Goal: Task Accomplishment & Management: Manage account settings

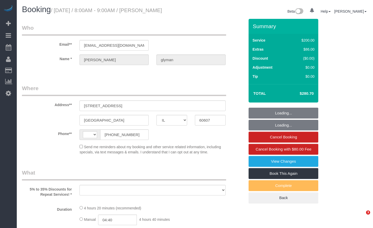
select select "IL"
select select "string:US"
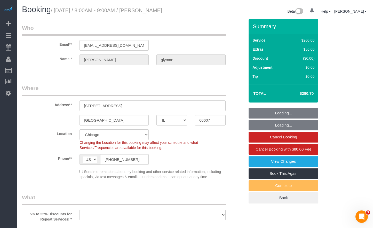
select select "object:808"
select select "string:fspay-18bdcf83-311a-4ef3-9947-ef372785bd94"
select select "512"
select select "2"
select select "7"
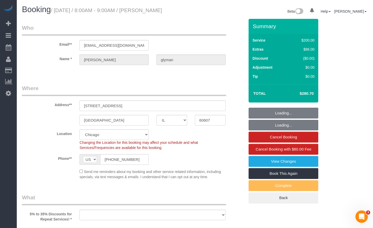
select select "number:1"
select select "number:69"
select select "number:139"
select select "number:106"
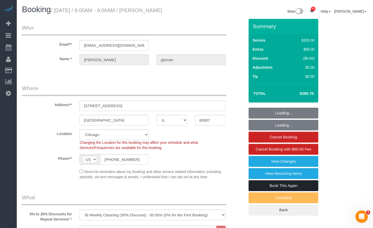
select select "object:1281"
select select "spot1"
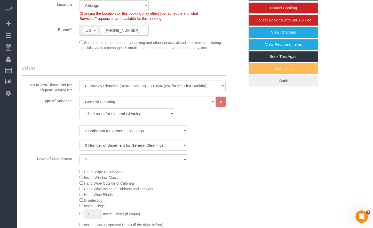
select select "2"
select select "7"
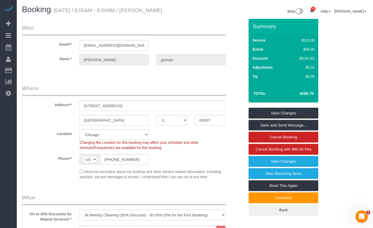
drag, startPoint x: 184, startPoint y: 13, endPoint x: 155, endPoint y: 11, distance: 28.9
click at [156, 11] on h1 "Booking / September 11, 2025 / 8:00AM - 9:00AM / alexandra glyman" at bounding box center [106, 9] width 169 height 9
click at [149, 13] on small "/ September 11, 2025 / 8:00AM - 9:00AM / alexandra glyman" at bounding box center [106, 10] width 111 height 6
drag, startPoint x: 152, startPoint y: 10, endPoint x: 179, endPoint y: 19, distance: 28.7
click at [179, 14] on h1 "Booking / September 11, 2025 / 8:00AM - 9:00AM / alexandra glyman" at bounding box center [106, 9] width 169 height 9
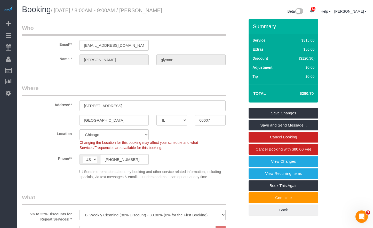
copy small "alexandra glyman"
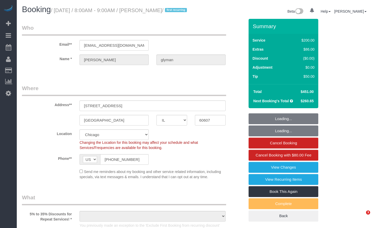
select select "IL"
select select "object:824"
select select "number:1"
select select "number:69"
select select "number:139"
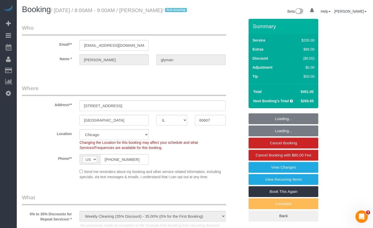
select select "number:106"
select select "512"
select select "2"
select select "7"
select select "spot1"
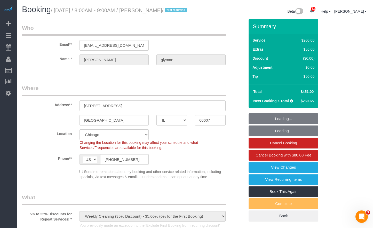
select select "object:1301"
select select "2"
select select "7"
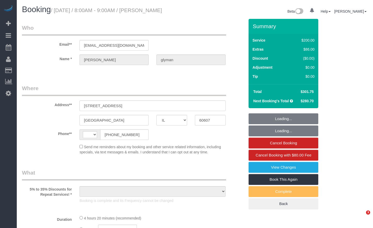
select select "IL"
select select "string:US"
select select "object:814"
select select "512"
select select "2"
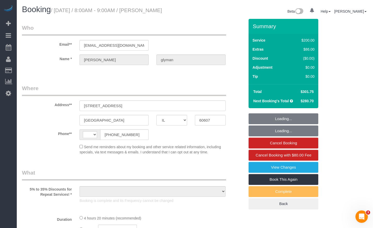
select select "7"
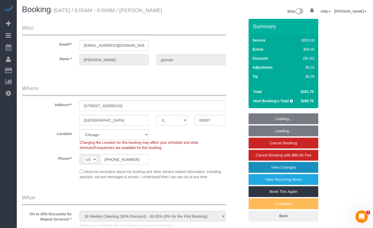
select select "number:1"
select select "number:69"
select select "number:139"
select select "number:106"
select select "object:1295"
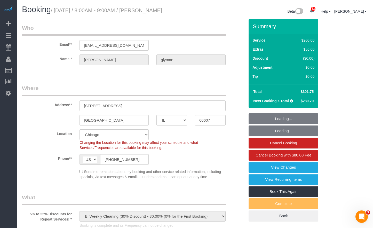
select select "spot1"
select select "2"
select select "7"
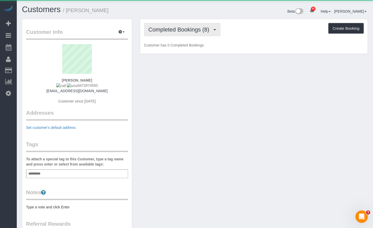
click at [201, 28] on span "Completed Bookings (8)" at bounding box center [179, 29] width 63 height 6
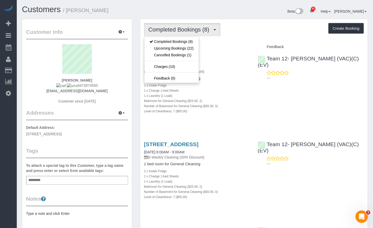
click at [196, 10] on div "Beta 82 Your Notifications You have 0 alerts × You have 2 to charge for 09/09/2…" at bounding box center [283, 12] width 177 height 14
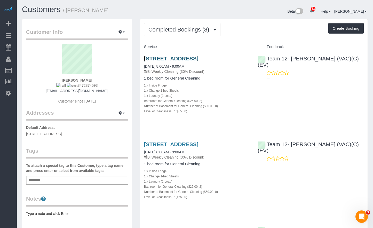
drag, startPoint x: 213, startPoint y: 62, endPoint x: 213, endPoint y: 58, distance: 4.9
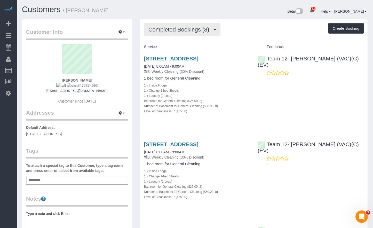
click at [196, 29] on span "Completed Bookings (8)" at bounding box center [179, 29] width 63 height 6
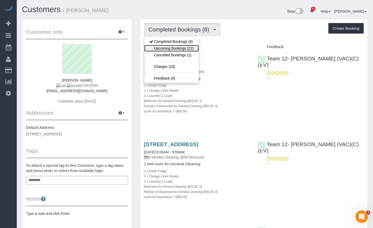
click at [192, 47] on link "Upcoming Bookings (22)" at bounding box center [171, 48] width 54 height 7
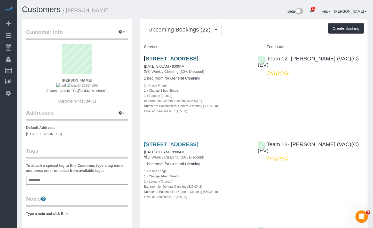
click at [198, 56] on link "203 S Sangamon St, Apt 212, Chicago, IL 60607" at bounding box center [171, 58] width 54 height 6
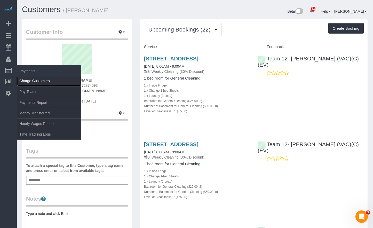
click at [37, 79] on link "Charge Customers" at bounding box center [49, 81] width 64 height 10
select select
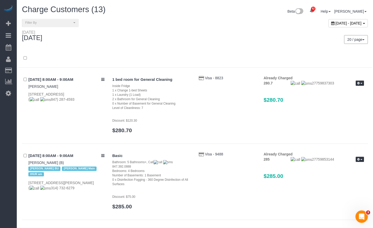
click at [335, 23] on span "[DATE] - [DATE]" at bounding box center [348, 23] width 26 height 4
type input "**********"
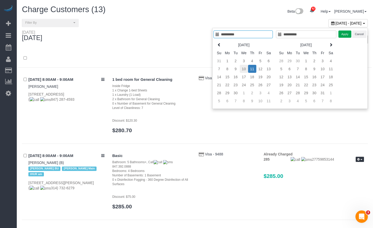
type input "**********"
click at [244, 70] on td "10" at bounding box center [244, 69] width 8 height 8
type input "**********"
click at [244, 70] on td "10" at bounding box center [244, 69] width 8 height 8
click at [343, 34] on button "Apply" at bounding box center [344, 33] width 13 height 7
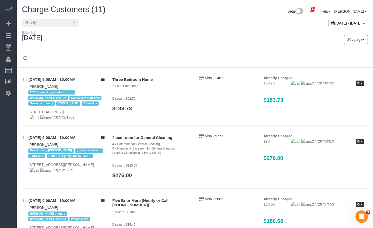
click at [335, 23] on span "September 10, 2025 - September 10, 2025" at bounding box center [348, 23] width 26 height 4
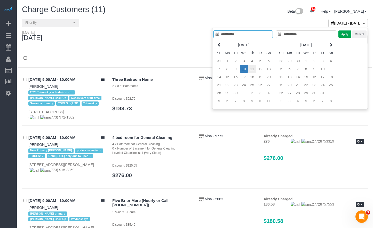
type input "**********"
click at [252, 70] on td "11" at bounding box center [252, 69] width 8 height 8
type input "**********"
click at [346, 34] on button "Apply" at bounding box center [344, 33] width 13 height 7
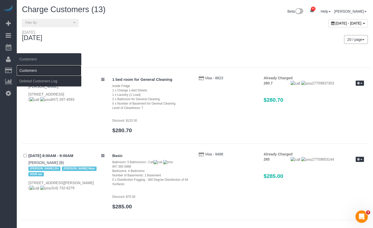
click at [33, 69] on link "Customers" at bounding box center [49, 70] width 64 height 10
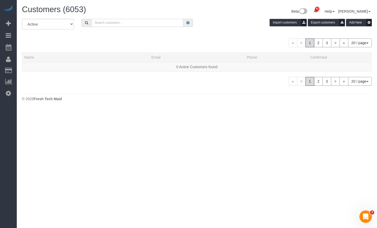
click at [116, 20] on input "text" at bounding box center [137, 23] width 92 height 8
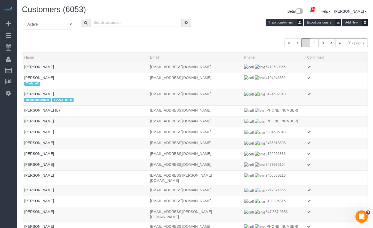
click at [118, 22] on input "text" at bounding box center [136, 23] width 91 height 8
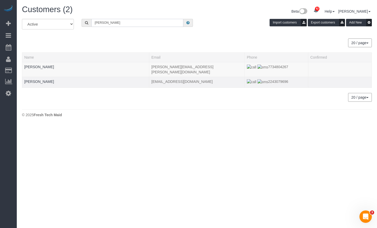
type input "elias"
click at [39, 84] on div at bounding box center [85, 84] width 123 height 1
click at [39, 79] on link "Xiwei Elias Fan" at bounding box center [39, 81] width 30 height 4
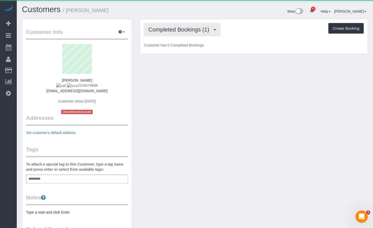
click at [171, 27] on span "Completed Bookings (1)" at bounding box center [179, 29] width 63 height 6
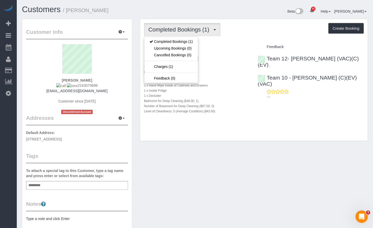
click at [181, 6] on h1 "Customers / Xiwei Elias Fan" at bounding box center [106, 9] width 169 height 9
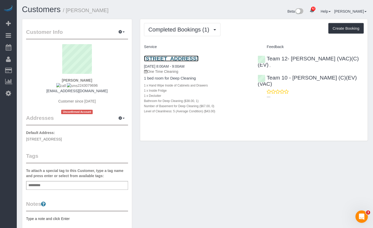
click at [170, 59] on link "1715 Chicago Avenue, 416s, Evanston, IL 60201" at bounding box center [171, 58] width 54 height 6
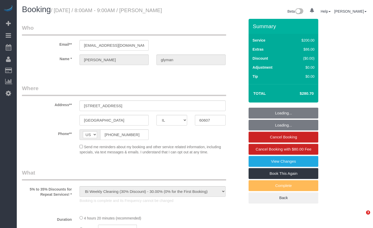
select select "IL"
select select "512"
select select "2"
select select "7"
select select "number:1"
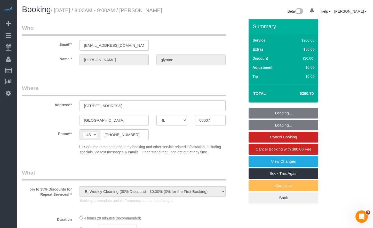
select select "number:69"
select select "number:139"
select select "number:106"
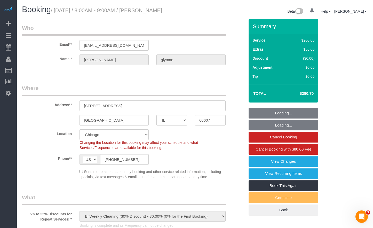
select select "object:1193"
select select "spot1"
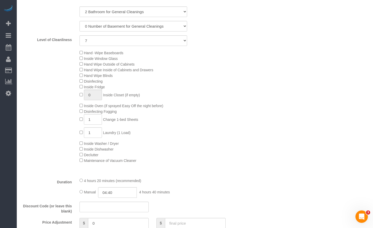
select select "2"
select select "7"
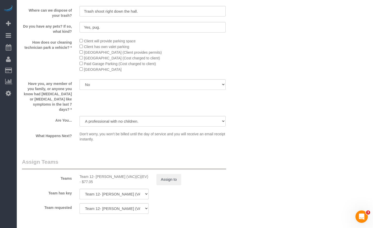
scroll to position [851, 0]
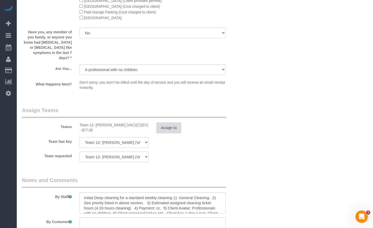
click at [177, 123] on button "Assign to" at bounding box center [168, 127] width 25 height 11
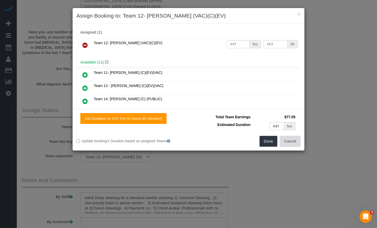
click at [291, 140] on button "Cancel" at bounding box center [289, 141] width 21 height 11
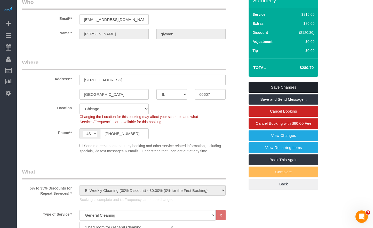
scroll to position [0, 0]
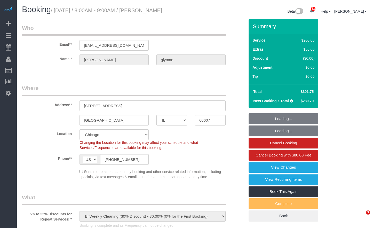
select select "IL"
select select "512"
select select "spot1"
select select "number:1"
select select "number:69"
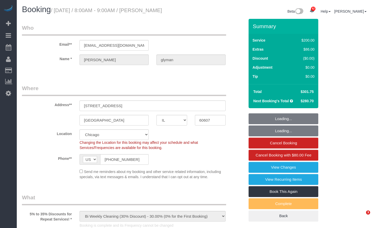
select select "number:139"
select select "number:106"
select select "object:1366"
select select "2"
select select "7"
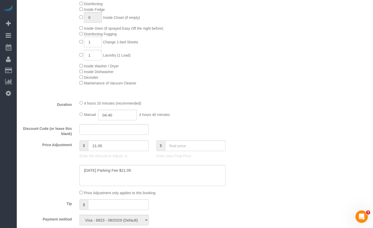
scroll to position [361, 0]
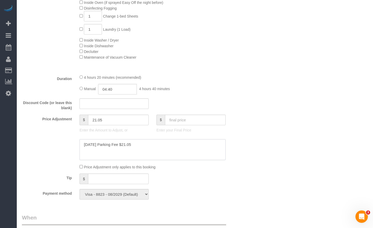
drag, startPoint x: 134, startPoint y: 145, endPoint x: 67, endPoint y: 143, distance: 67.9
click at [67, 143] on div at bounding box center [133, 149] width 230 height 21
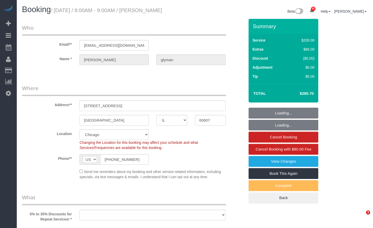
select select "IL"
select select "number:1"
select select "number:69"
select select "number:139"
select select "number:106"
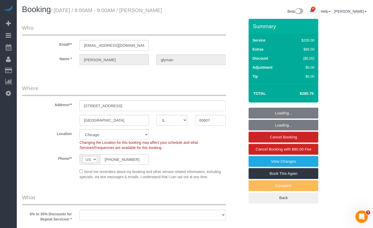
select select "object:1036"
select select "512"
select select "2"
select select "7"
select select "spot1"
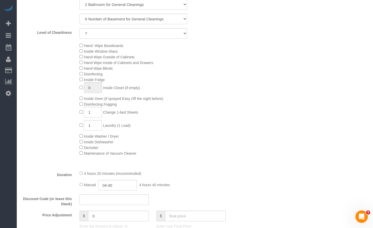
select select "object:1285"
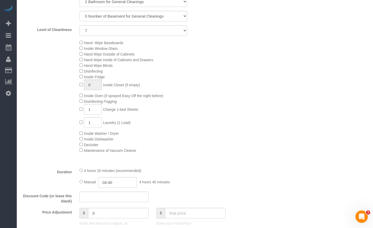
select select "2"
select select "7"
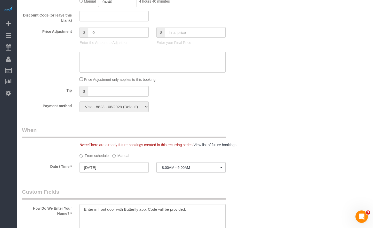
scroll to position [413, 0]
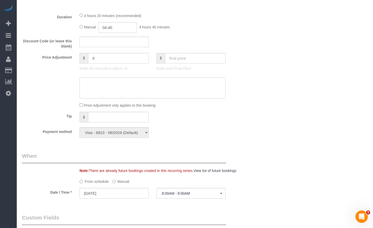
click at [133, 94] on textarea at bounding box center [152, 87] width 146 height 21
paste textarea "[DATE] Parking Fee $21.05"
drag, startPoint x: 141, startPoint y: 90, endPoint x: 123, endPoint y: 91, distance: 17.6
click at [123, 91] on textarea at bounding box center [152, 87] width 146 height 21
paste textarea "18.60"
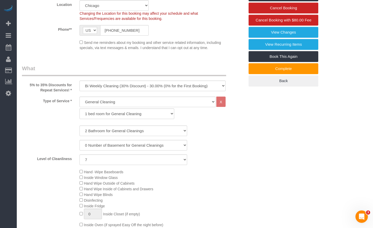
scroll to position [0, 0]
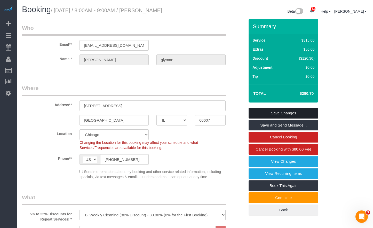
type textarea "[DATE] Parking Fee $18.60"
click at [285, 116] on link "Save Changes" at bounding box center [283, 113] width 70 height 11
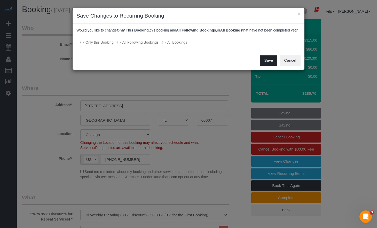
click at [263, 66] on button "Save" at bounding box center [269, 60] width 18 height 11
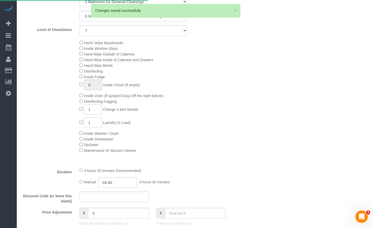
scroll to position [284, 0]
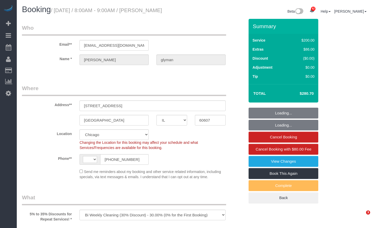
select select "IL"
select select "object:713"
select select "string:[GEOGRAPHIC_DATA]"
select select "512"
select select "2"
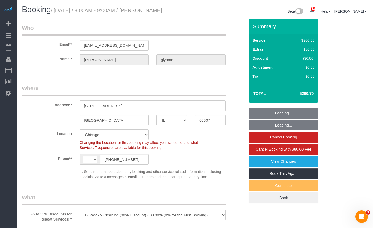
select select "7"
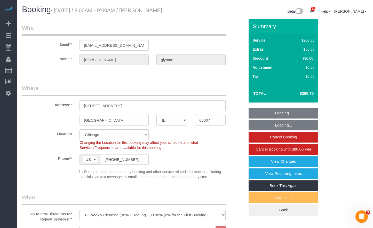
select select "spot1"
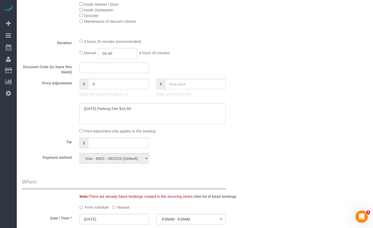
scroll to position [413, 0]
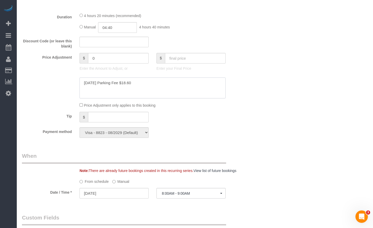
drag, startPoint x: 144, startPoint y: 92, endPoint x: 125, endPoint y: 91, distance: 19.6
click at [125, 91] on textarea at bounding box center [152, 87] width 146 height 21
click at [110, 63] on input "0" at bounding box center [118, 58] width 61 height 11
paste input "18.60"
drag, startPoint x: 114, startPoint y: 66, endPoint x: 78, endPoint y: 65, distance: 35.6
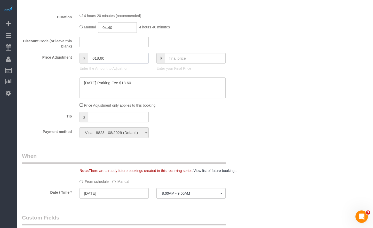
click at [71, 65] on div "Price Adjustment $ 018.60 Enter the Amount to Adjust, or $ Enter your Final Pri…" at bounding box center [133, 63] width 230 height 21
paste input "text"
click at [149, 90] on textarea at bounding box center [152, 87] width 146 height 21
drag, startPoint x: 91, startPoint y: 89, endPoint x: 64, endPoint y: 89, distance: 26.6
click at [64, 89] on div at bounding box center [133, 87] width 230 height 21
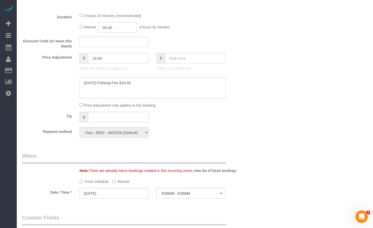
type input "18.6"
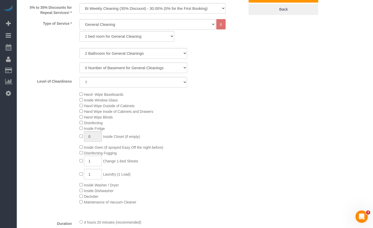
scroll to position [52, 0]
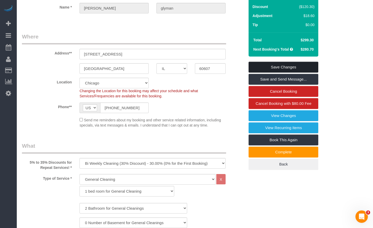
type textarea "[DATE] Parking Fee $18.60"
click at [287, 72] on link "Save Changes" at bounding box center [283, 67] width 70 height 11
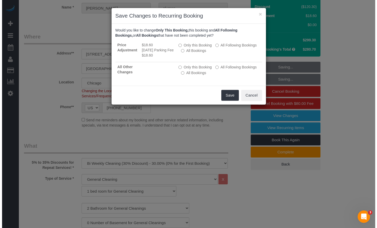
scroll to position [45, 0]
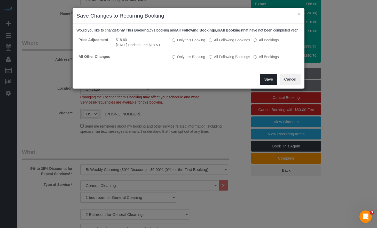
click at [267, 85] on button "Save" at bounding box center [269, 79] width 18 height 11
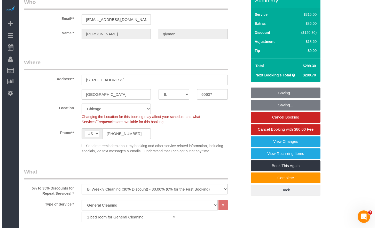
scroll to position [0, 0]
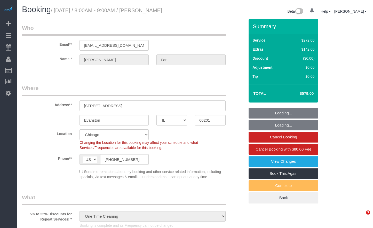
select select "IL"
select select "object:822"
select select "513"
select select "5"
select select "spot1"
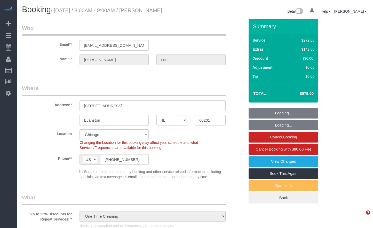
select select "number:1"
select select "number:58"
select select "number:139"
select select "number:106"
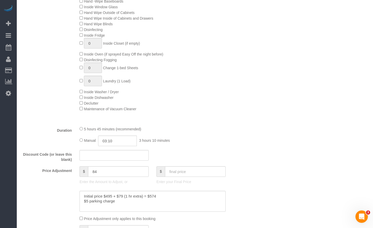
scroll to position [335, 0]
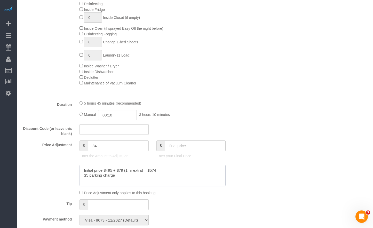
click at [147, 174] on textarea at bounding box center [152, 175] width 146 height 21
type textarea "Initial price $495 + $79 (1 hr extra) = $574 $5 parking charge $6 parking charge"
click at [182, 148] on input "text" at bounding box center [195, 145] width 61 height 11
paste input "585"
type input "585"
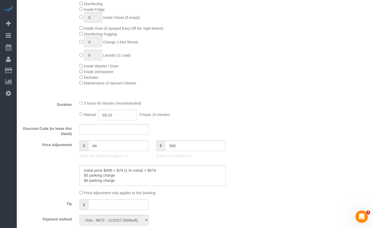
click at [201, 120] on div "Manual 03:10 3 hours 10 minutes" at bounding box center [152, 115] width 146 height 11
type input "90"
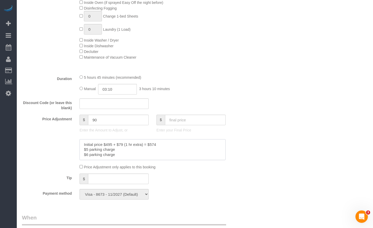
click at [135, 157] on textarea at bounding box center [152, 149] width 146 height 21
click at [157, 145] on textarea at bounding box center [152, 149] width 146 height 21
click at [122, 156] on textarea at bounding box center [152, 149] width 146 height 21
paste textarea "585"
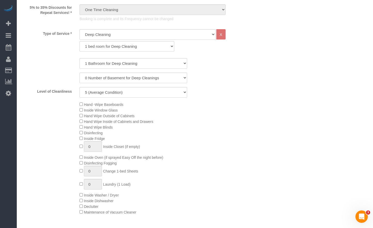
scroll to position [77, 0]
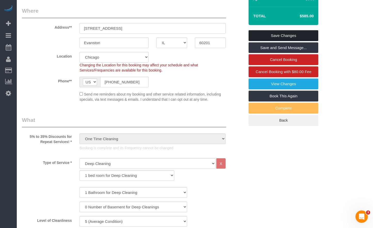
type textarea "Initial price $495 + $79 (1 hr extra) = $574 $5 parking charge $6 parking charg…"
click at [276, 37] on link "Save Changes" at bounding box center [283, 35] width 70 height 11
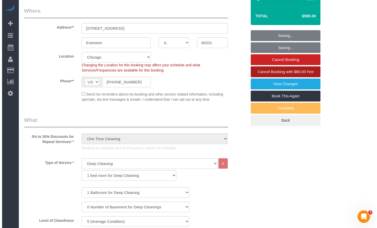
scroll to position [0, 0]
